Goal: Communication & Community: Answer question/provide support

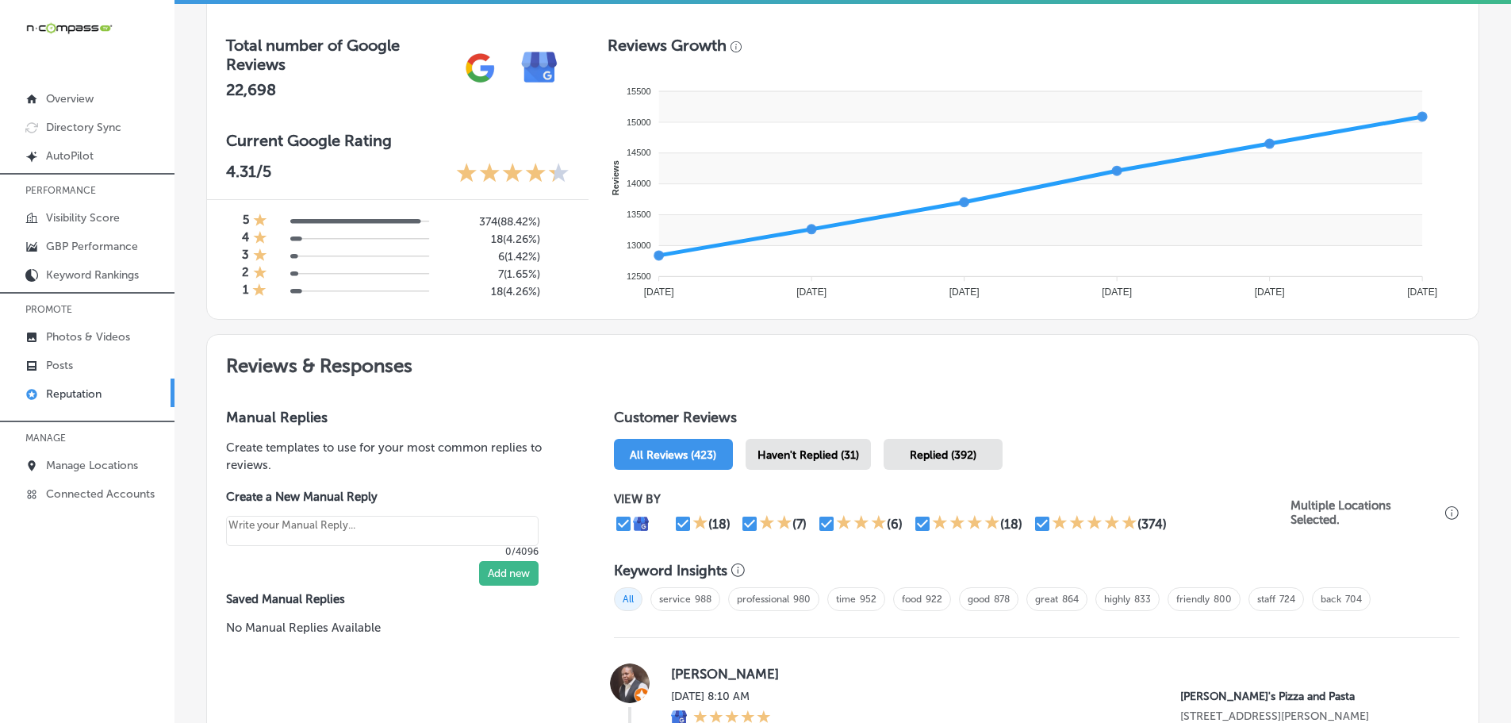
scroll to position [555, 0]
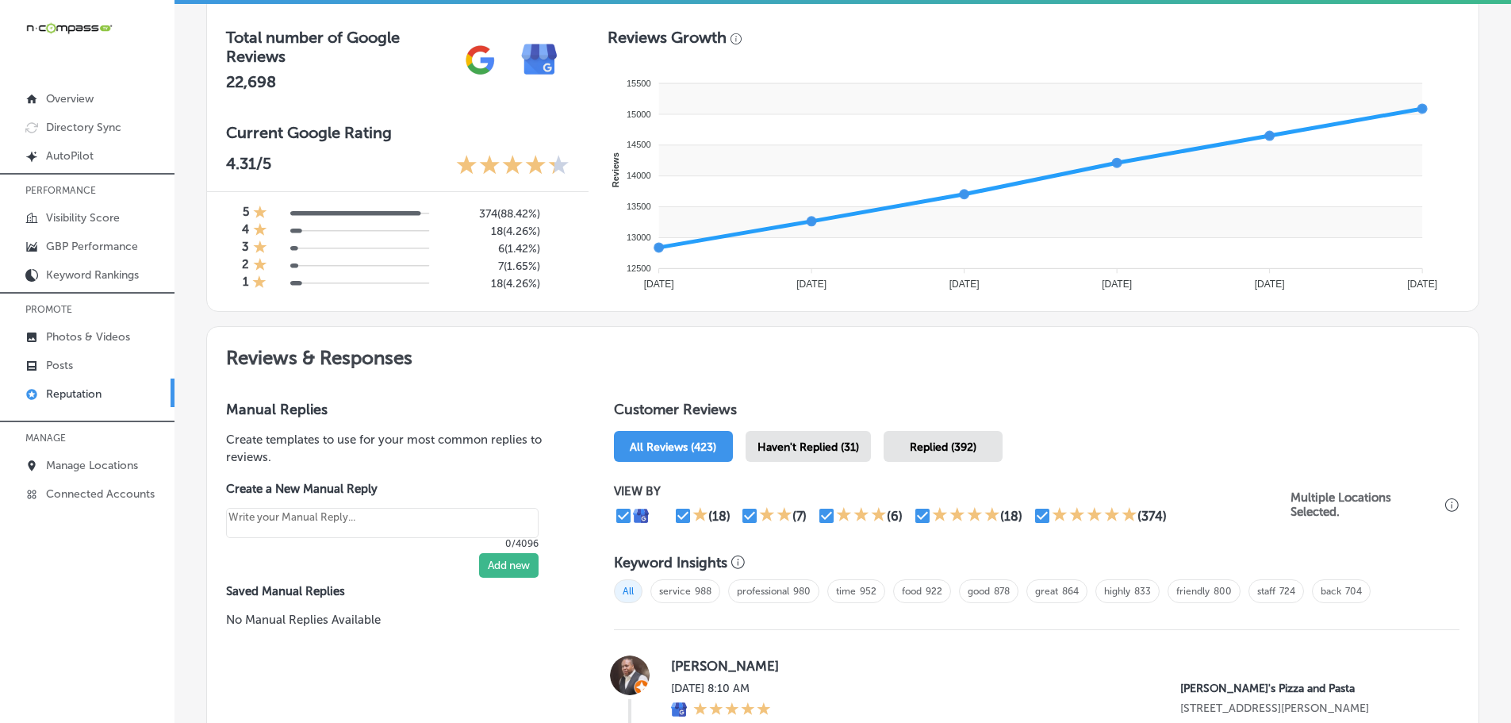
click at [840, 454] on span "Haven't Replied (31)" at bounding box center [808, 446] width 102 height 13
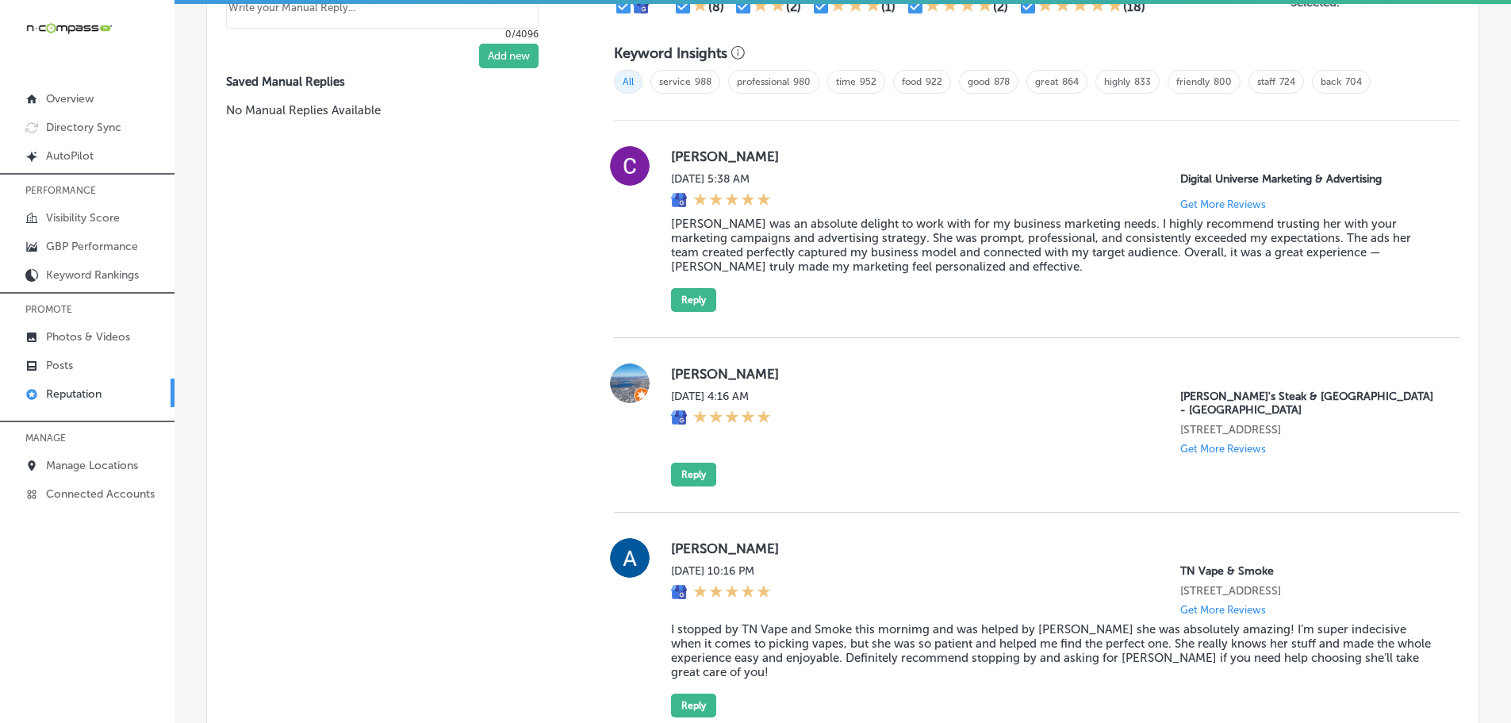
scroll to position [1031, 0]
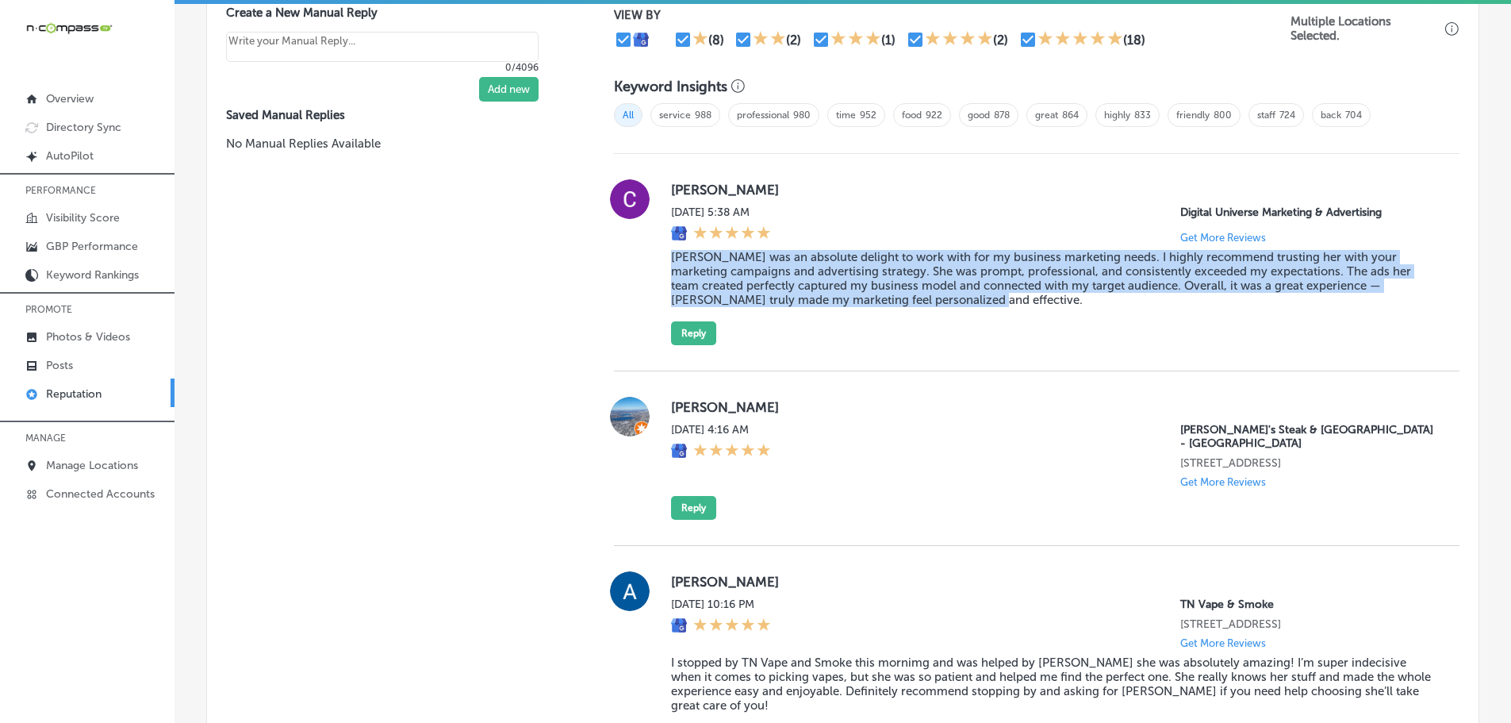
drag, startPoint x: 657, startPoint y: 256, endPoint x: 984, endPoint y: 301, distance: 330.7
click at [984, 301] on div "[PERSON_NAME] [DATE] 5:38 AM Digital Universe Marketing & Advertising Get More …" at bounding box center [1037, 262] width 846 height 166
copy blockquote "[PERSON_NAME] was an absolute delight to work with for my business marketing ne…"
click at [699, 336] on button "Reply" at bounding box center [693, 333] width 45 height 24
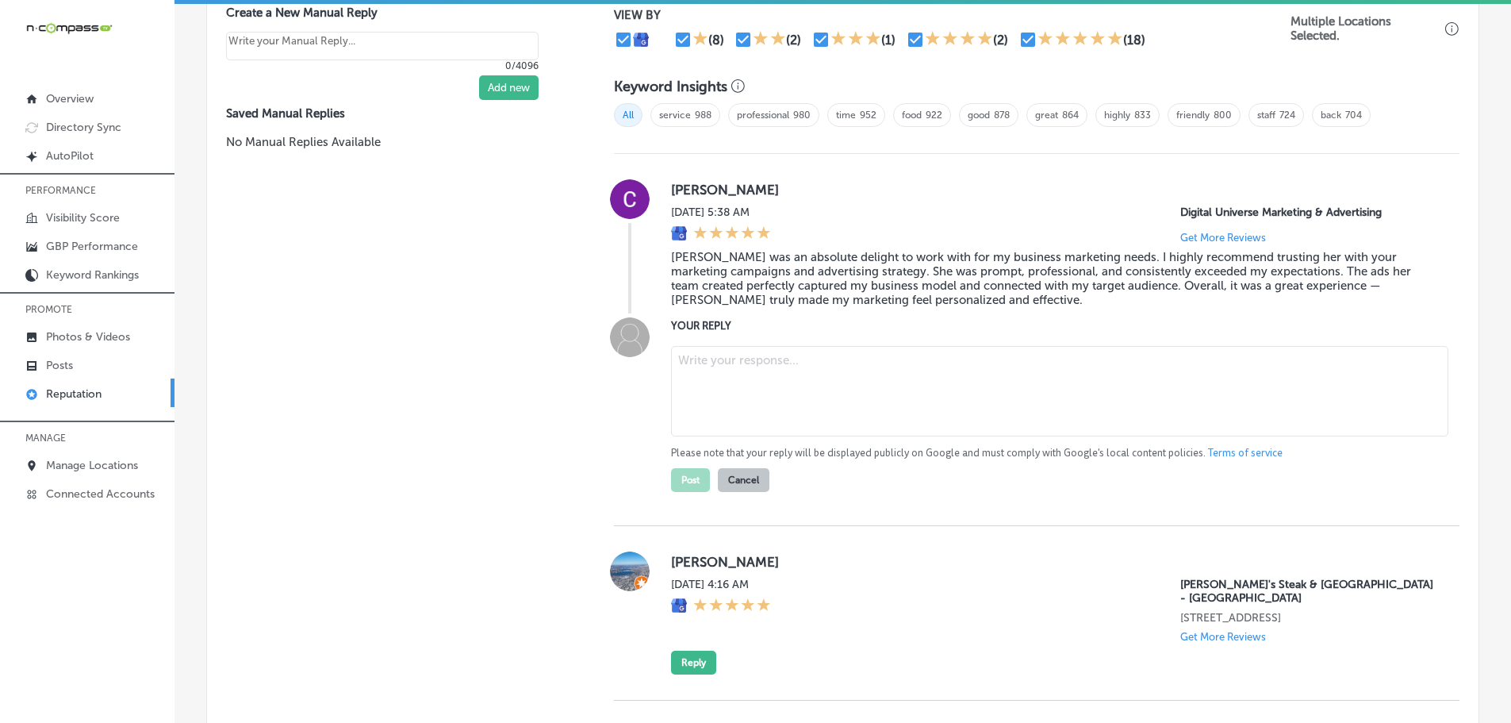
click at [744, 389] on textarea at bounding box center [1059, 391] width 777 height 90
type textarea "x"
paste textarea "Thank you so much for the wonderful review! We're so glad to hear that working …"
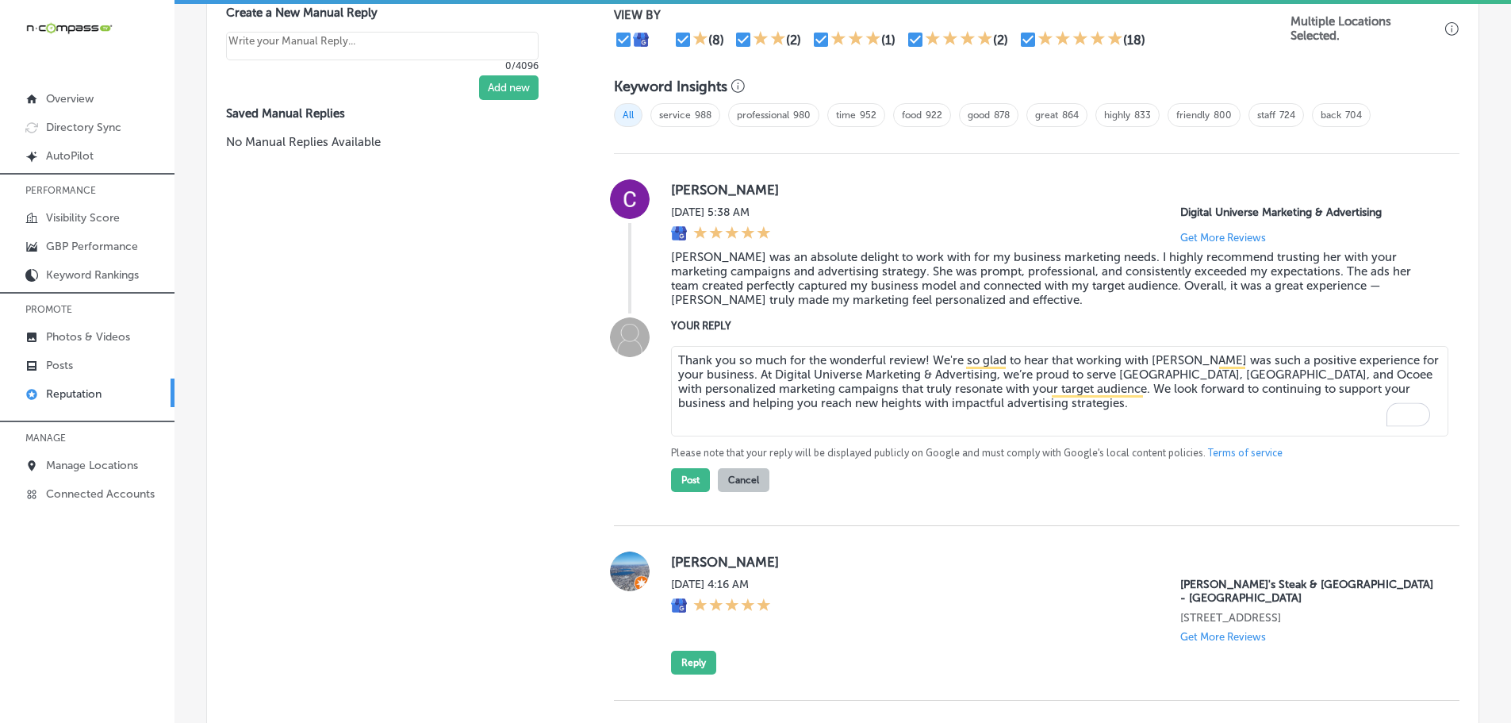
click at [922, 362] on textarea "Thank you so much for the wonderful review! We're so glad to hear that working …" at bounding box center [1059, 391] width 777 height 90
type textarea "Thank you so much for the wonderful review, [PERSON_NAME]! We're so glad to hea…"
click at [690, 485] on button "Post" at bounding box center [690, 480] width 39 height 24
type textarea "x"
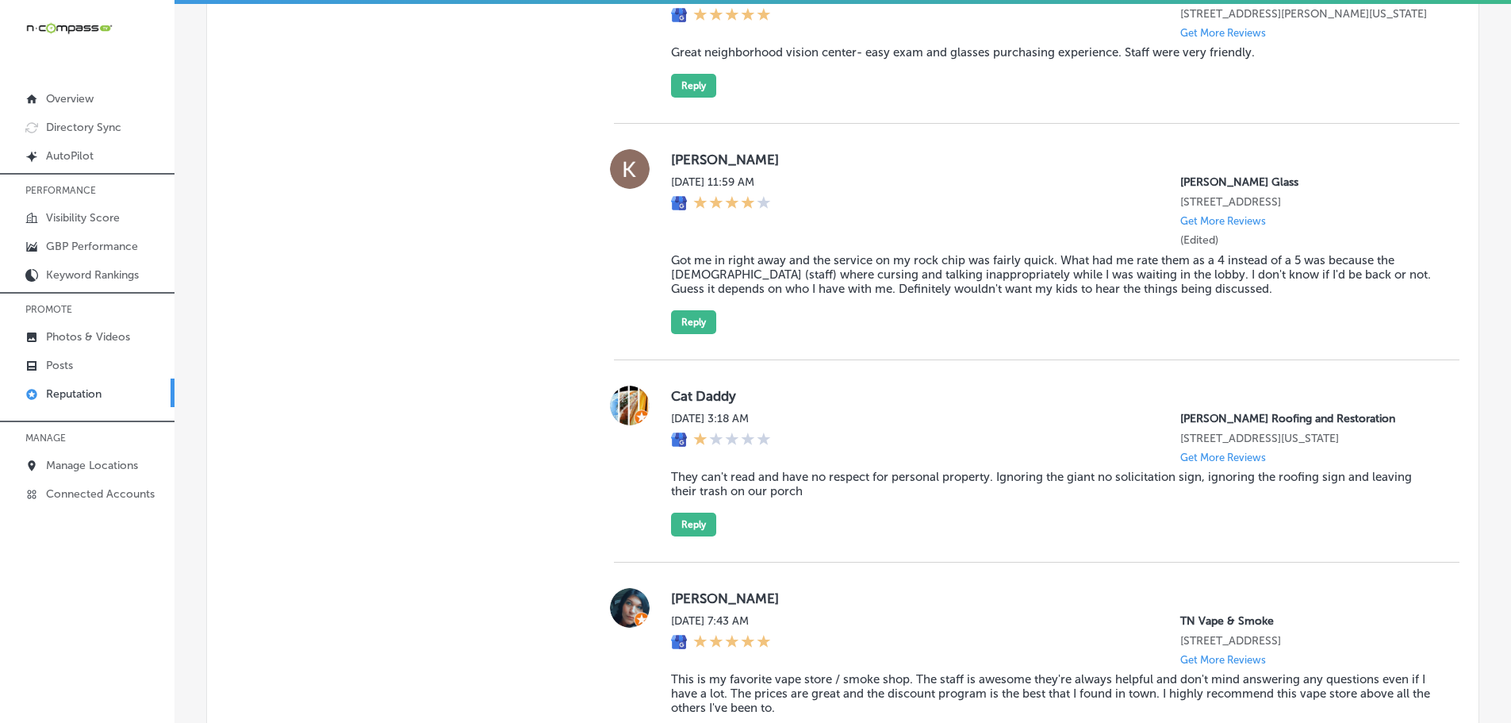
scroll to position [1666, 0]
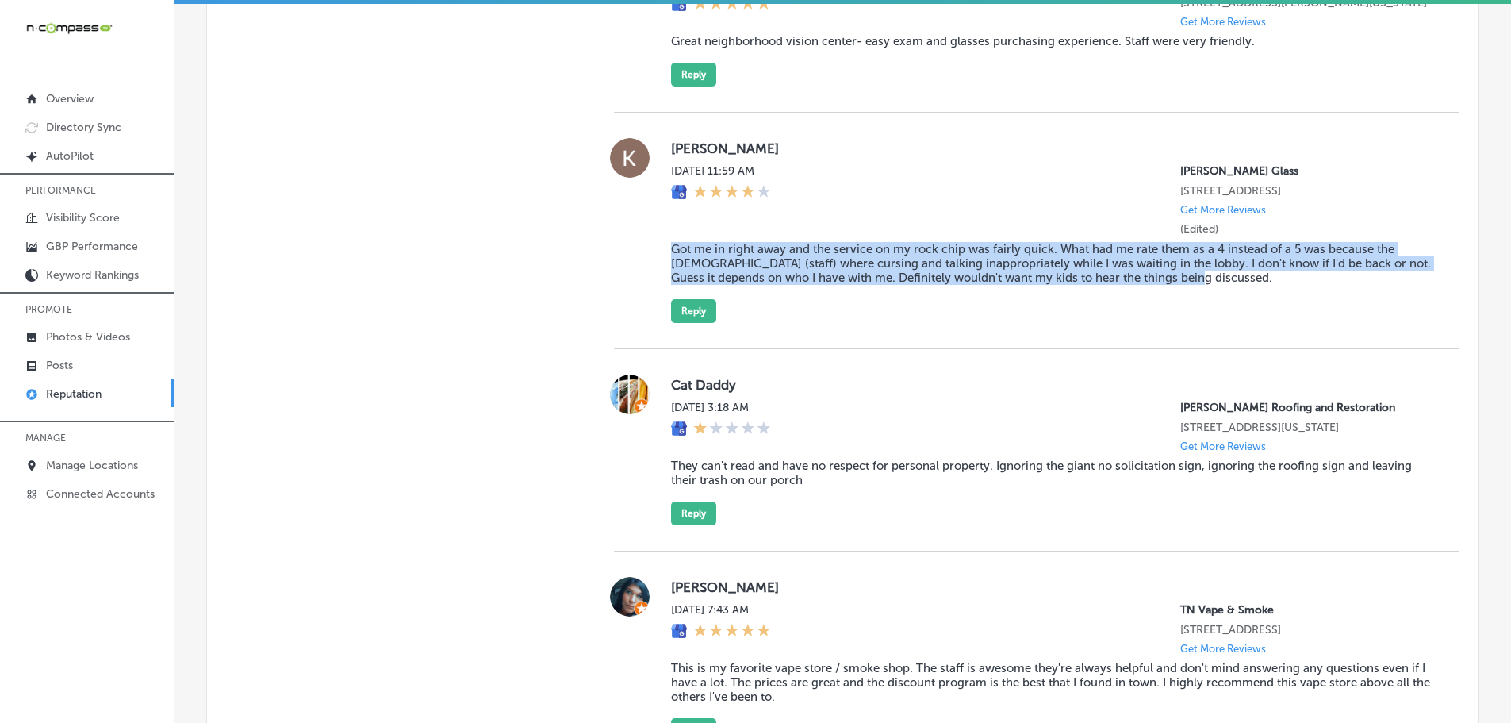
drag, startPoint x: 658, startPoint y: 247, endPoint x: 1260, endPoint y: 276, distance: 602.7
click at [1260, 276] on div "[PERSON_NAME][DATE] 11:59 AM [PERSON_NAME] Glass [STREET_ADDRESS] Get More Revi…" at bounding box center [1037, 230] width 846 height 185
copy blockquote "Got me in right away and the service on my rock chip was fairly quick. What had…"
